Goal: Task Accomplishment & Management: Manage account settings

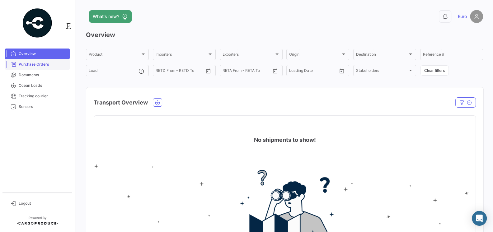
click at [35, 68] on link "Purchase Orders" at bounding box center [37, 64] width 65 height 11
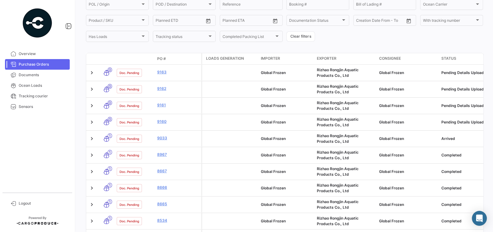
scroll to position [79, 0]
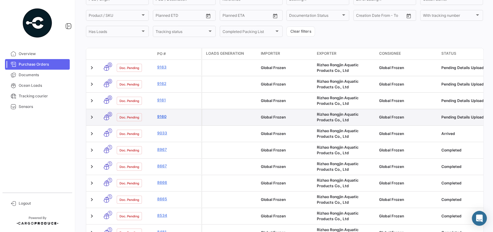
click at [160, 116] on link "9160" at bounding box center [178, 117] width 42 height 6
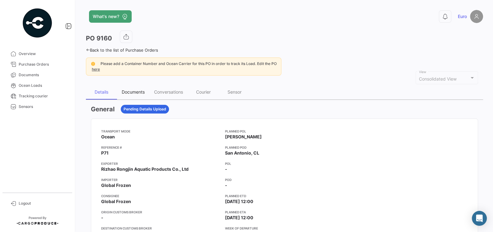
click at [134, 91] on div "Documents" at bounding box center [133, 91] width 23 height 5
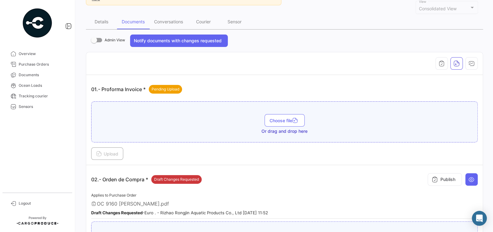
scroll to position [66, 0]
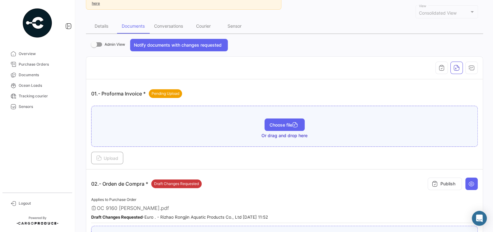
click at [279, 124] on span "Choose file" at bounding box center [284, 124] width 30 height 5
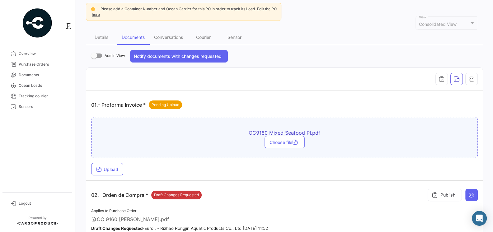
scroll to position [55, 0]
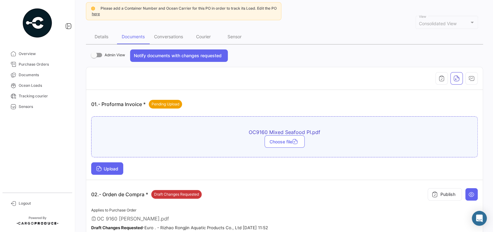
click at [114, 166] on span "Upload" at bounding box center [107, 168] width 22 height 5
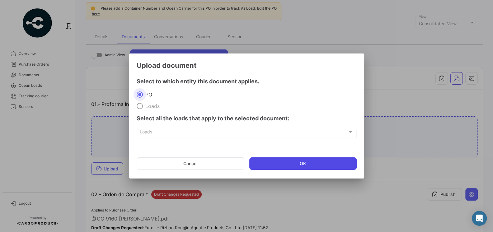
click at [256, 165] on button "OK" at bounding box center [302, 163] width 107 height 12
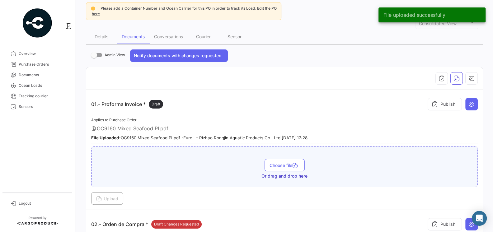
click at [240, 114] on app-document-grouped "01.- Proforma Invoice * Draft Publish Applies to Purchase Order OC9160 Mixed Se…" at bounding box center [284, 150] width 386 height 110
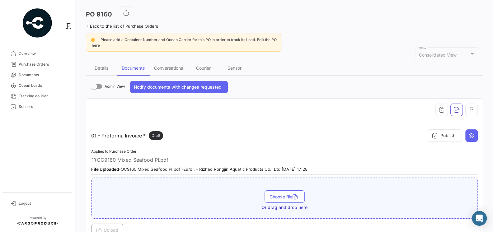
scroll to position [22, 0]
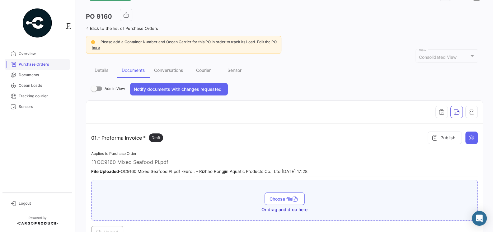
click at [29, 65] on span "Purchase Orders" at bounding box center [43, 65] width 49 height 6
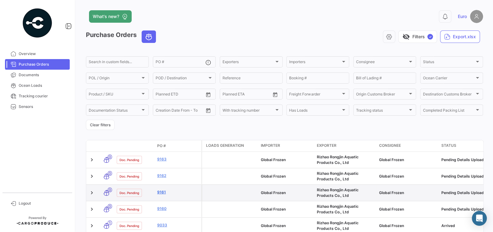
click at [165, 194] on link "9161" at bounding box center [178, 192] width 42 height 6
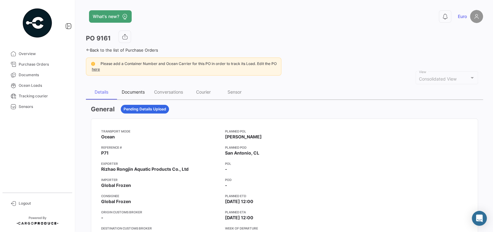
click at [140, 90] on div "Documents" at bounding box center [133, 91] width 23 height 5
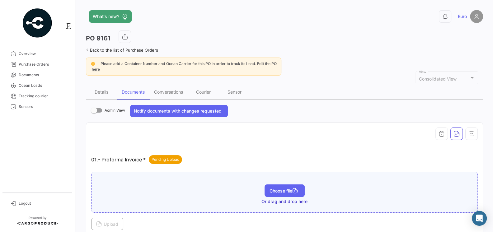
click at [278, 188] on span "Choose file" at bounding box center [284, 190] width 30 height 5
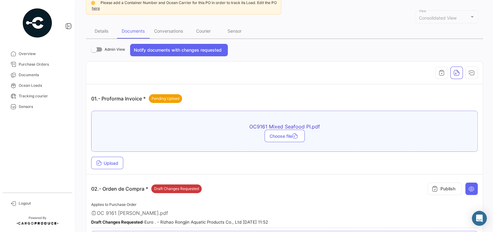
scroll to position [80, 0]
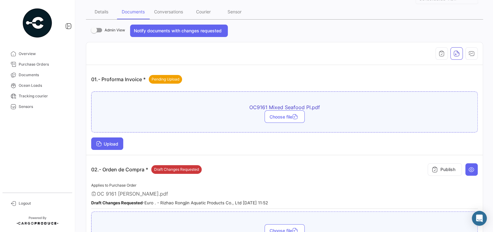
click at [118, 141] on span "Upload" at bounding box center [107, 143] width 22 height 5
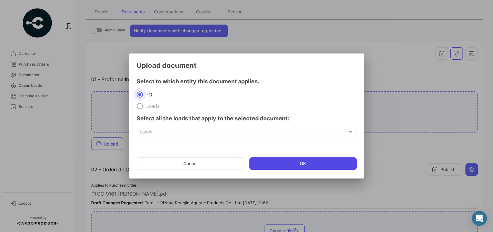
click at [286, 166] on button "OK" at bounding box center [302, 163] width 107 height 12
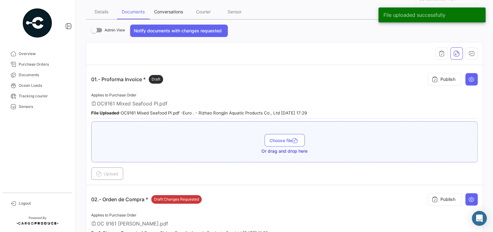
click at [164, 13] on div "Conversations" at bounding box center [168, 11] width 29 height 5
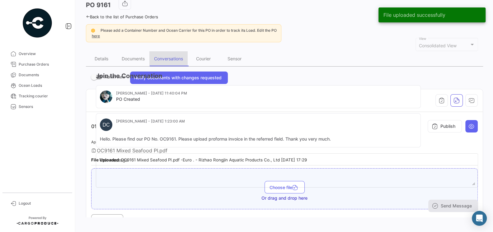
scroll to position [0, 0]
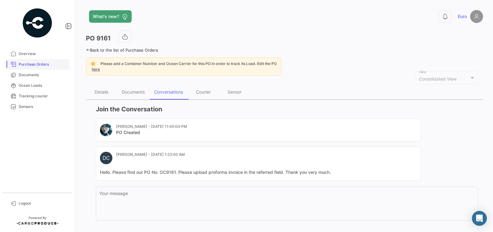
click at [46, 63] on span "Purchase Orders" at bounding box center [43, 65] width 49 height 6
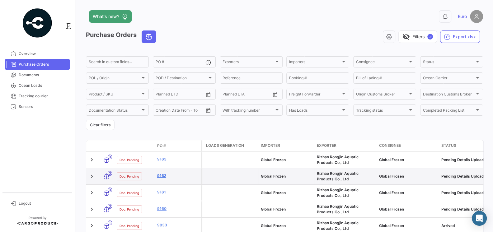
click at [162, 176] on link "9162" at bounding box center [178, 176] width 42 height 6
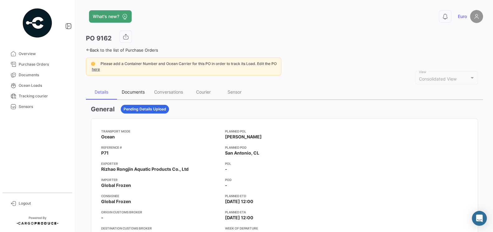
click at [137, 92] on div "Documents" at bounding box center [133, 91] width 23 height 5
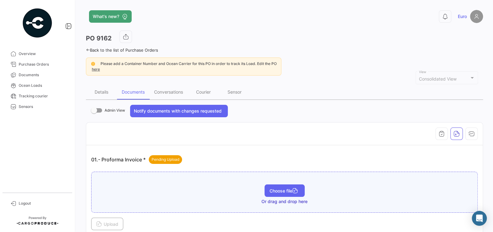
click at [274, 189] on span "Choose file" at bounding box center [284, 190] width 30 height 5
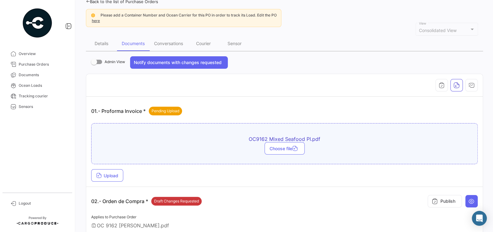
scroll to position [86, 0]
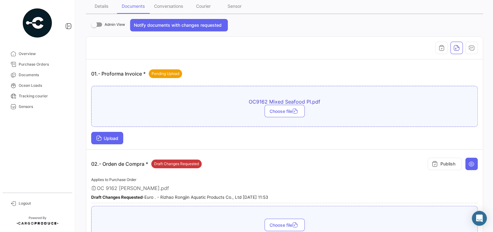
click at [113, 137] on span "Upload" at bounding box center [107, 138] width 22 height 5
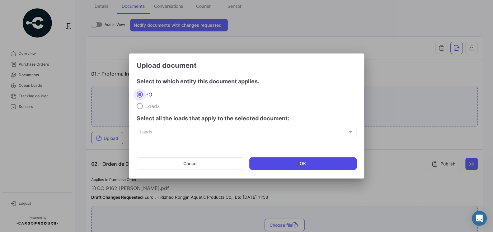
click at [266, 160] on button "OK" at bounding box center [302, 163] width 107 height 12
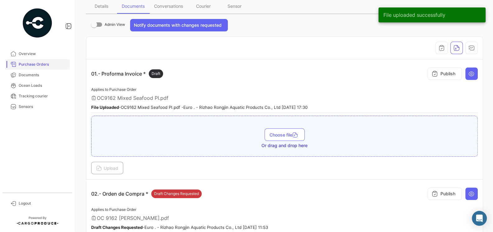
click at [36, 66] on span "Purchase Orders" at bounding box center [43, 65] width 49 height 6
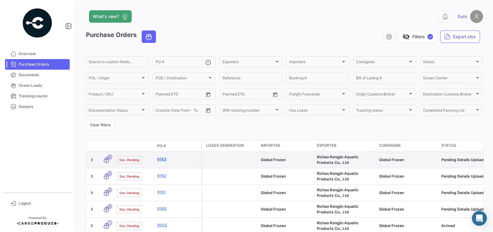
click at [164, 161] on link "9163" at bounding box center [178, 159] width 42 height 6
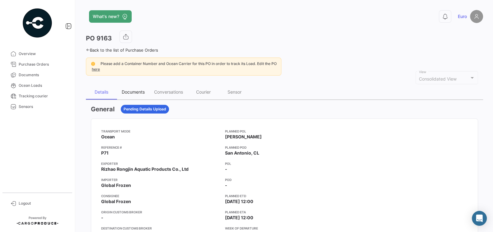
click at [137, 92] on div "Documents" at bounding box center [133, 91] width 23 height 5
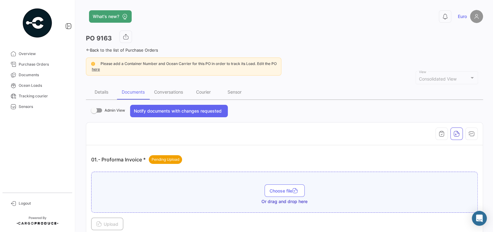
click at [202, 146] on td "01.- Proforma Invoice * Pending Upload Choose file Or drag and drop here Upload" at bounding box center [284, 190] width 396 height 90
click at [271, 193] on button "Choose file" at bounding box center [284, 191] width 40 height 12
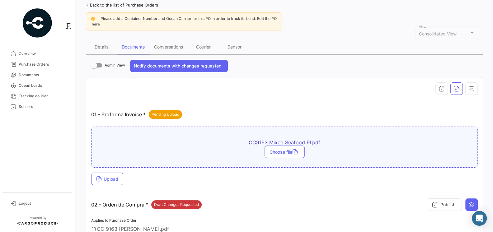
scroll to position [50, 0]
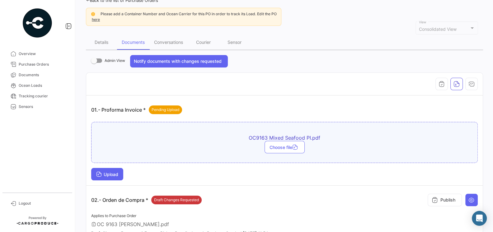
click at [114, 173] on span "Upload" at bounding box center [107, 174] width 22 height 5
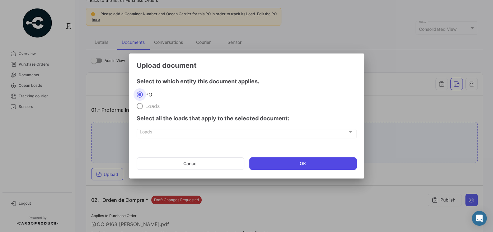
click at [267, 160] on button "OK" at bounding box center [302, 163] width 107 height 12
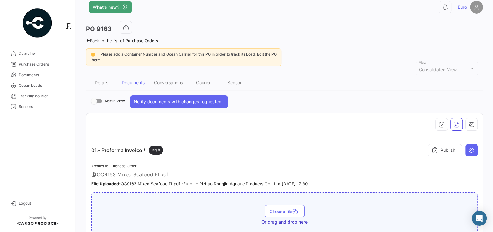
scroll to position [0, 0]
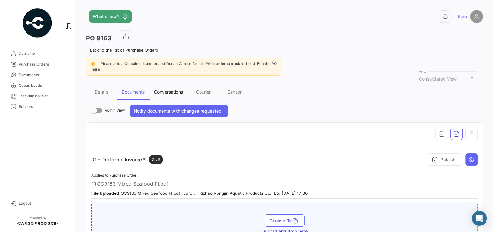
click at [166, 90] on div "Conversations" at bounding box center [168, 91] width 29 height 5
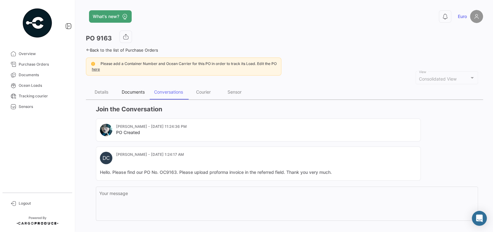
click at [136, 90] on div "Documents" at bounding box center [133, 91] width 23 height 5
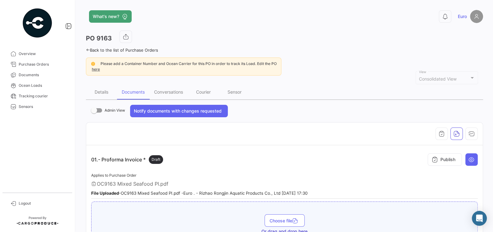
click at [217, 139] on th at bounding box center [284, 134] width 396 height 23
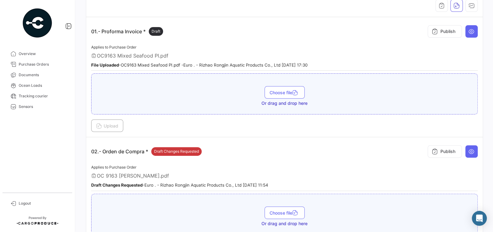
scroll to position [176, 0]
